Goal: Communication & Community: Answer question/provide support

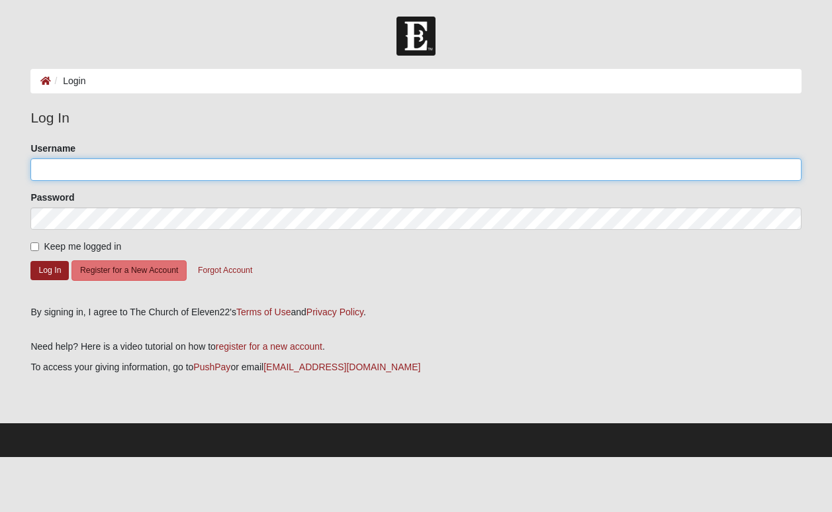
type input "MikeGriffinFL"
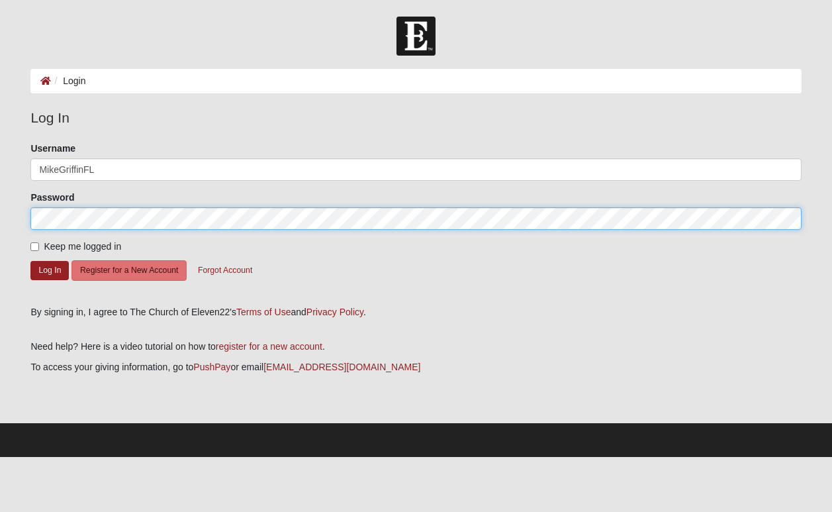
click at [50, 269] on button "Log In" at bounding box center [49, 270] width 38 height 19
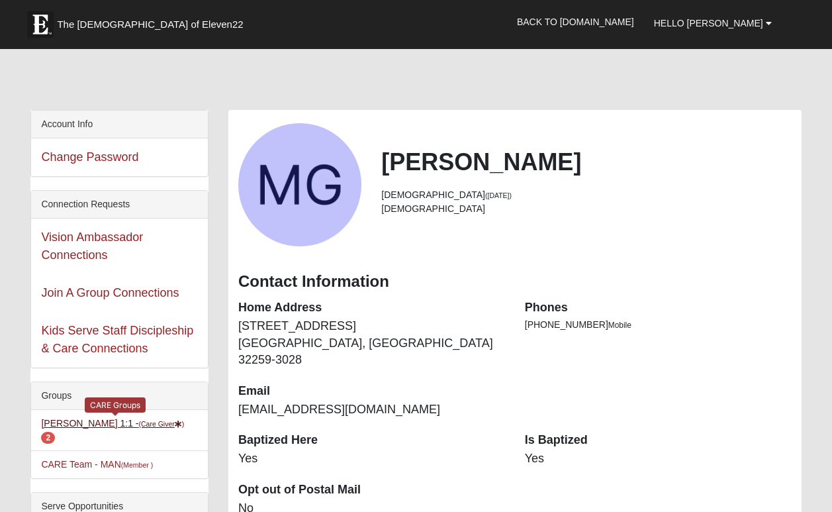
click at [156, 422] on small "(Care Giver )" at bounding box center [161, 424] width 46 height 8
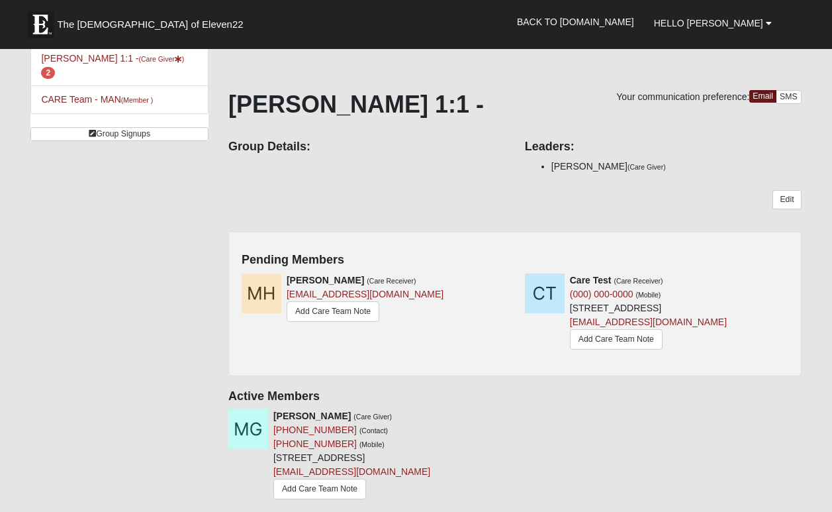
scroll to position [144, 0]
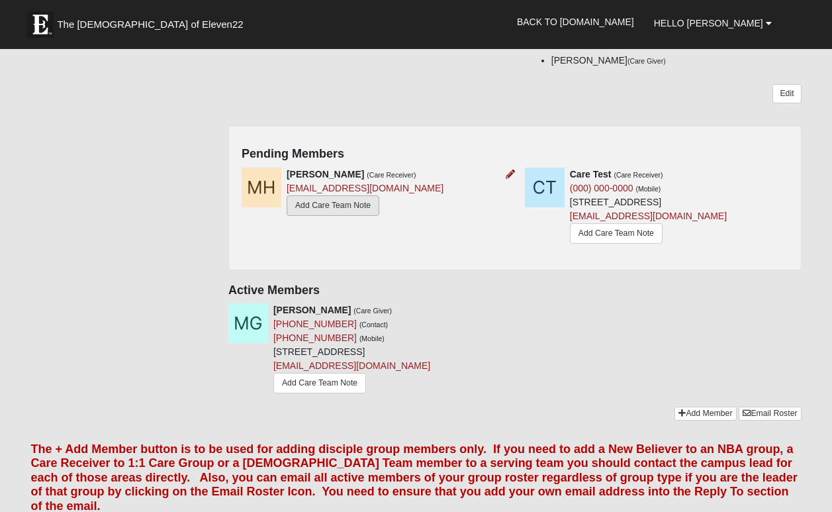
click at [343, 208] on link "Add Care Team Note" at bounding box center [333, 205] width 93 height 21
click at [348, 207] on link "Add Care Team Note" at bounding box center [333, 205] width 93 height 21
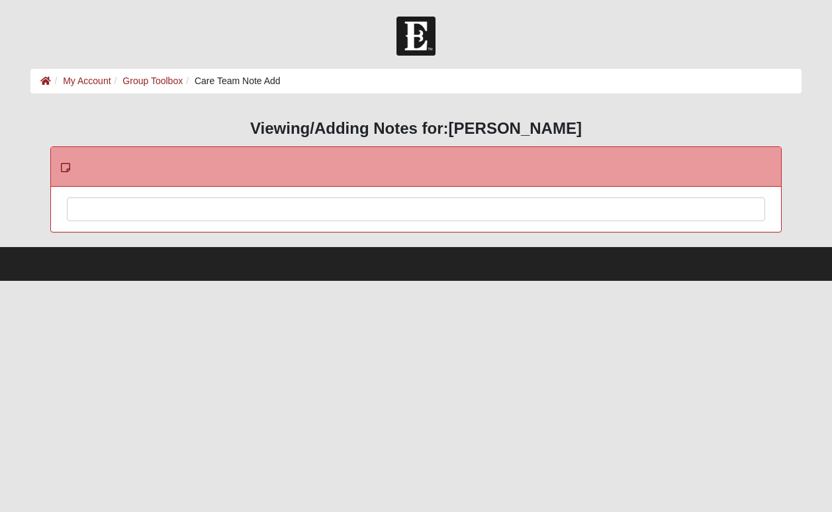
click at [279, 211] on div at bounding box center [417, 227] width 698 height 58
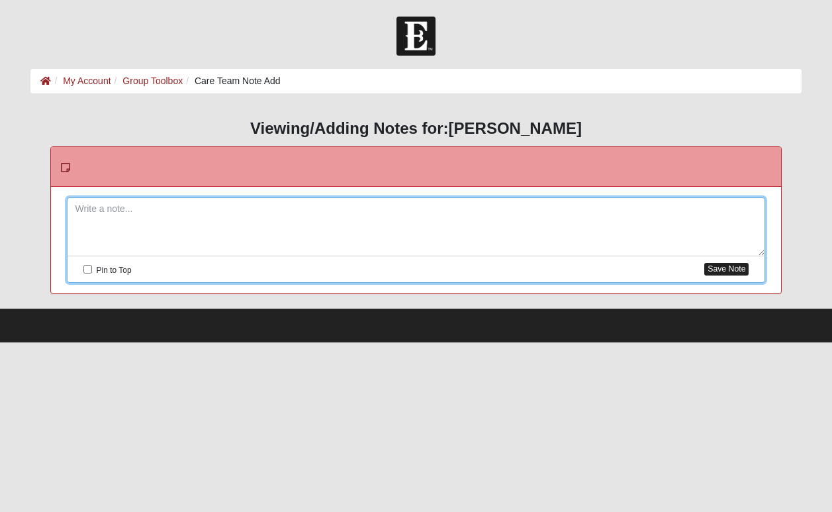
click at [736, 268] on button "Save Note" at bounding box center [726, 269] width 44 height 13
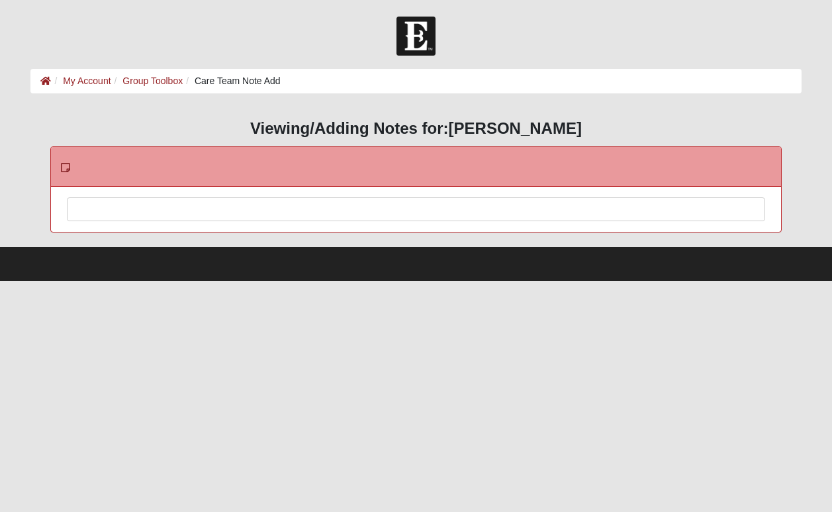
click at [293, 215] on div at bounding box center [417, 227] width 698 height 58
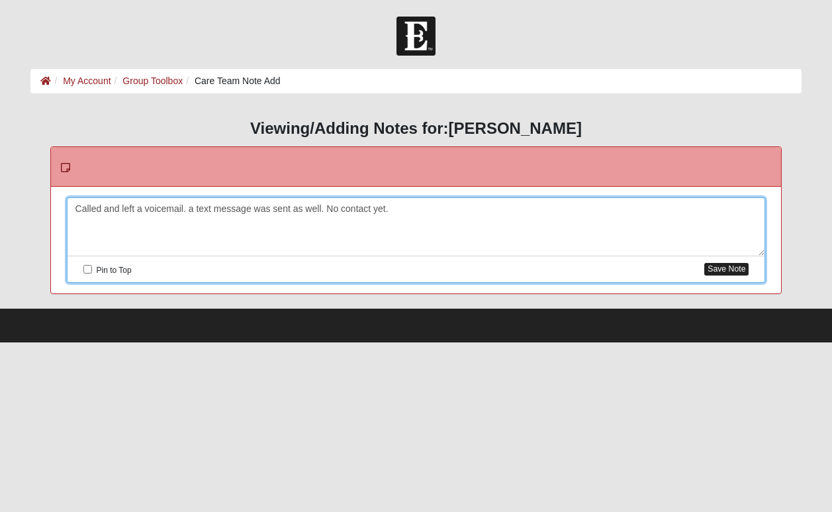
click at [732, 271] on button "Save Note" at bounding box center [726, 269] width 44 height 13
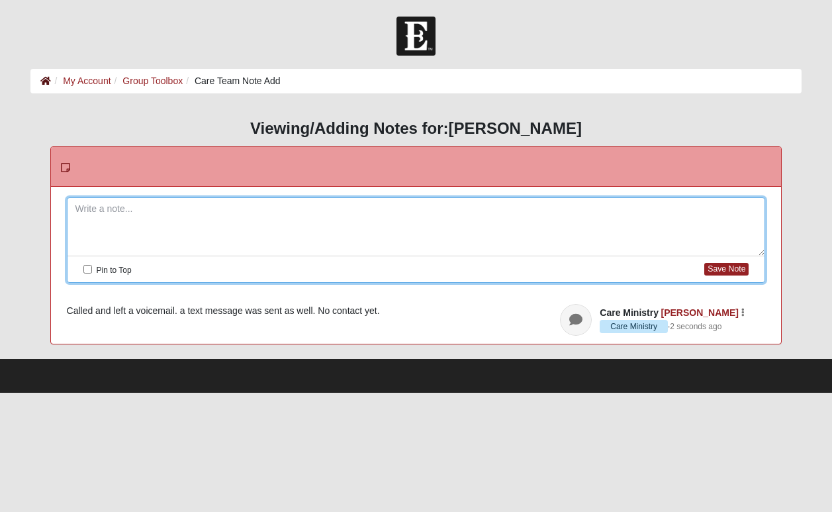
click at [46, 77] on icon at bounding box center [45, 80] width 11 height 9
